Goal: Use online tool/utility: Utilize a website feature to perform a specific function

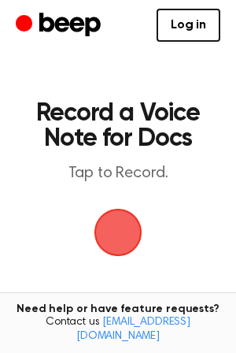
click at [125, 240] on span "button" at bounding box center [118, 233] width 54 height 54
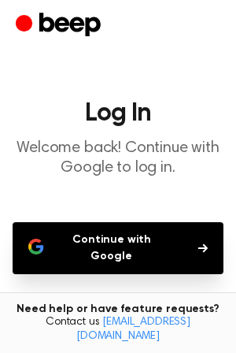
click at [125, 240] on button "Continue with Google" at bounding box center [118, 248] width 211 height 52
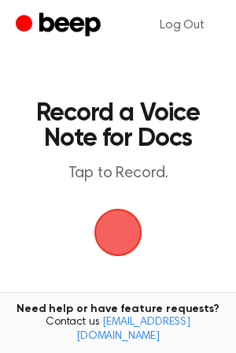
click at [133, 224] on span "button" at bounding box center [118, 232] width 51 height 51
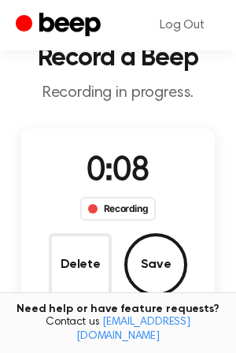
scroll to position [56, 0]
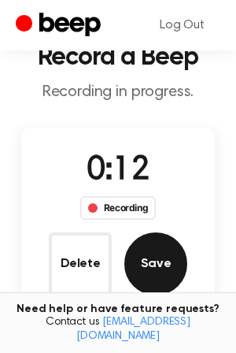
click at [162, 266] on button "Save" at bounding box center [155, 263] width 63 height 63
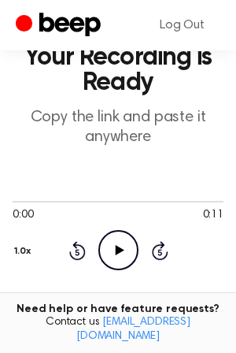
click at [112, 243] on icon "Play Audio" at bounding box center [118, 250] width 40 height 40
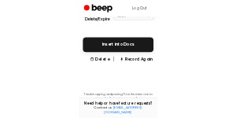
scroll to position [392, 0]
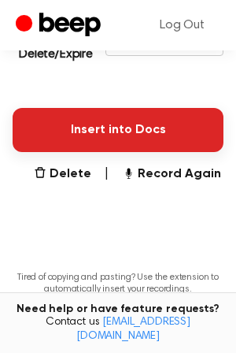
click at [103, 132] on button "Insert into Docs" at bounding box center [118, 130] width 211 height 44
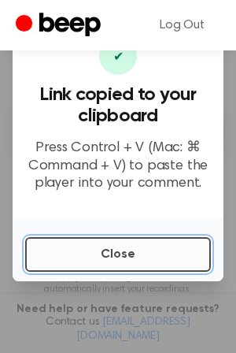
click at [112, 247] on button "Close" at bounding box center [118, 254] width 186 height 35
